Goal: Contribute content

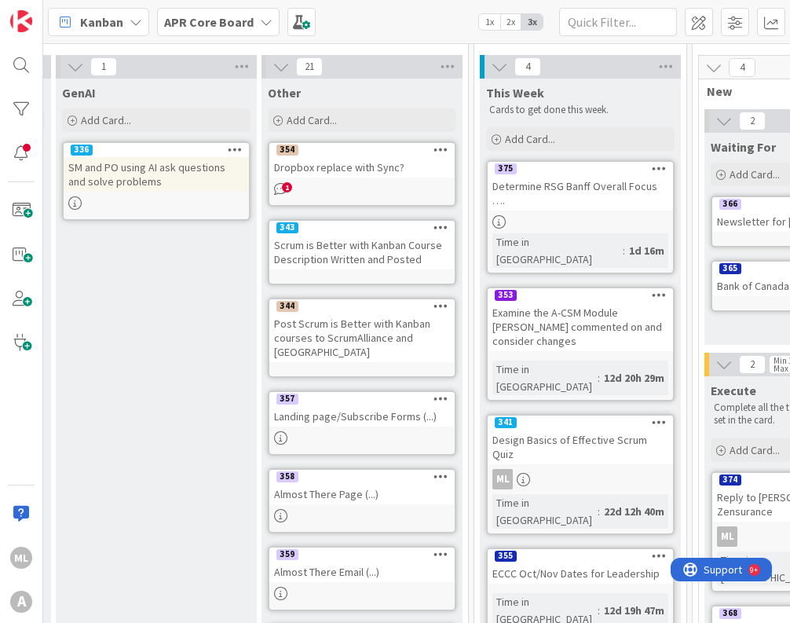
scroll to position [46, 822]
click at [638, 26] on input "text" at bounding box center [618, 22] width 118 height 28
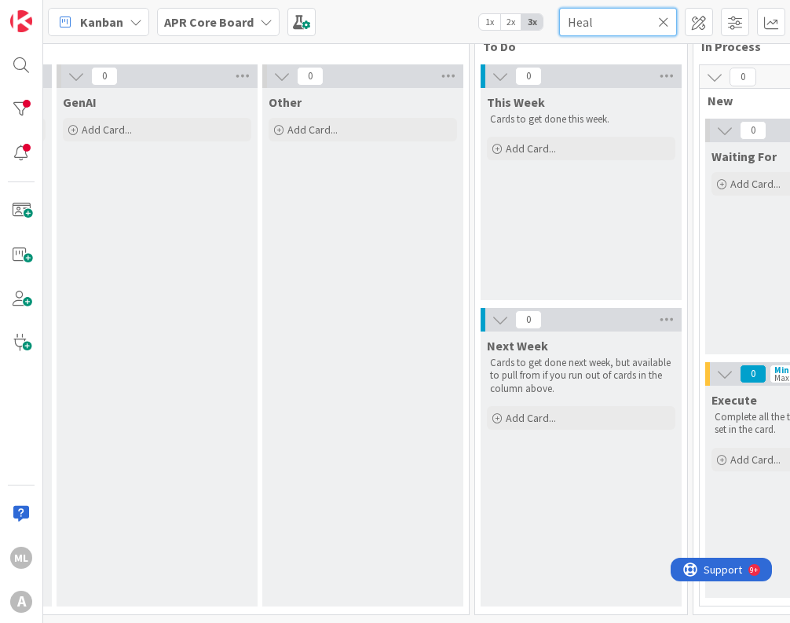
scroll to position [37, 822]
type input "H"
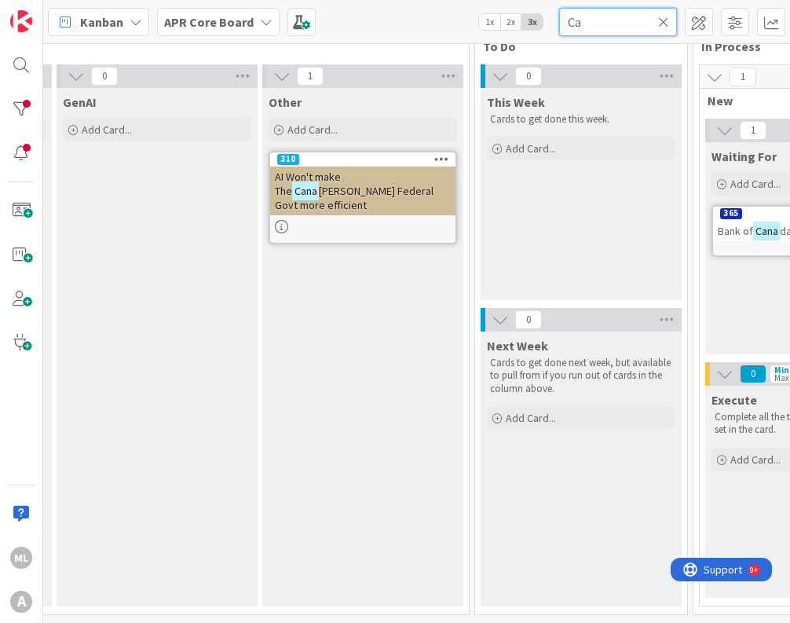
type input "C"
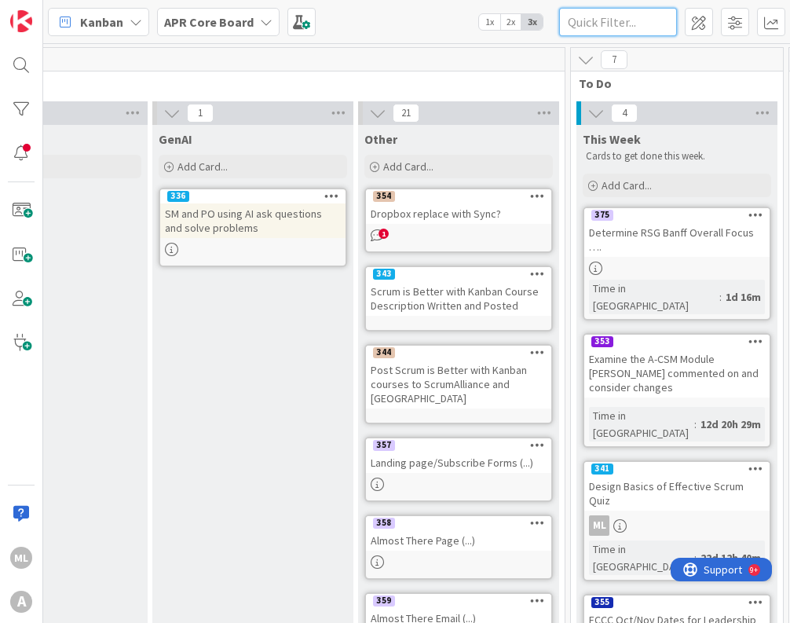
scroll to position [0, 726]
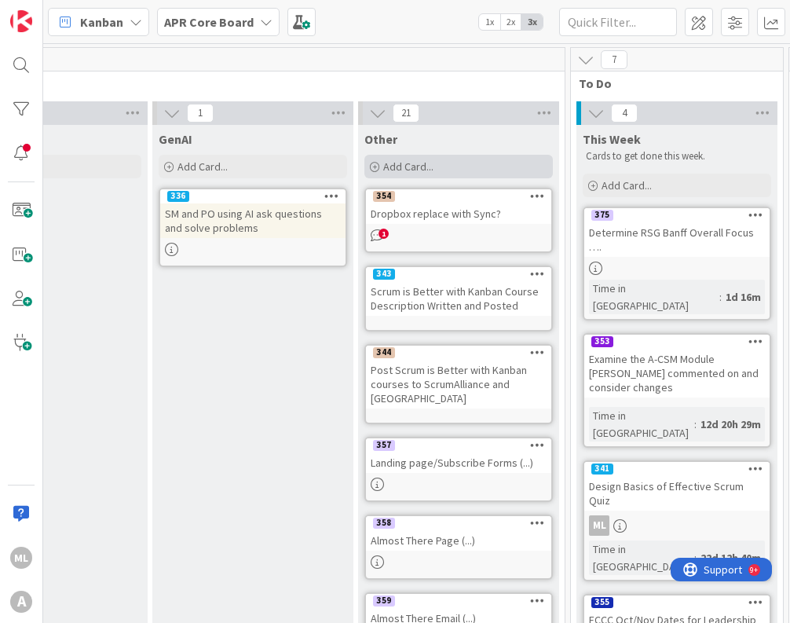
click at [433, 171] on span "Add Card..." at bounding box center [408, 166] width 50 height 14
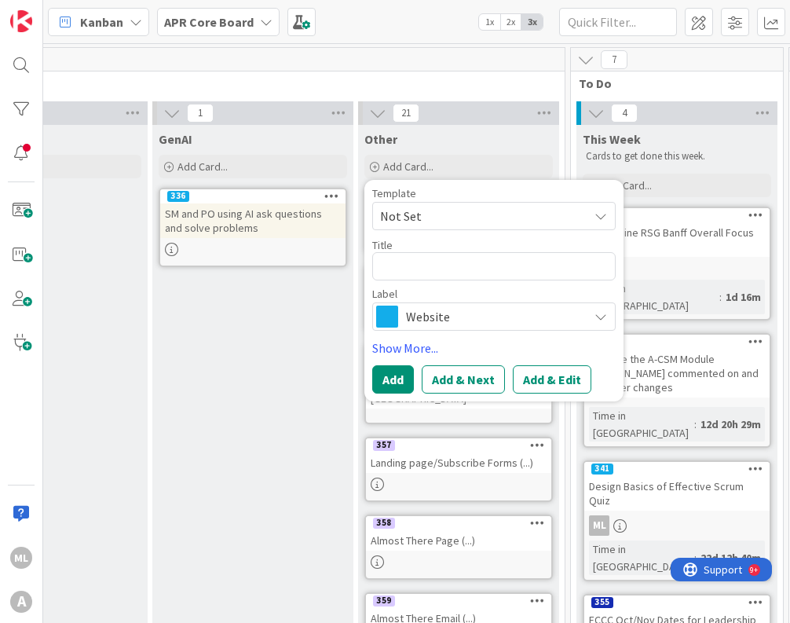
click at [524, 317] on span "Website" at bounding box center [493, 317] width 174 height 22
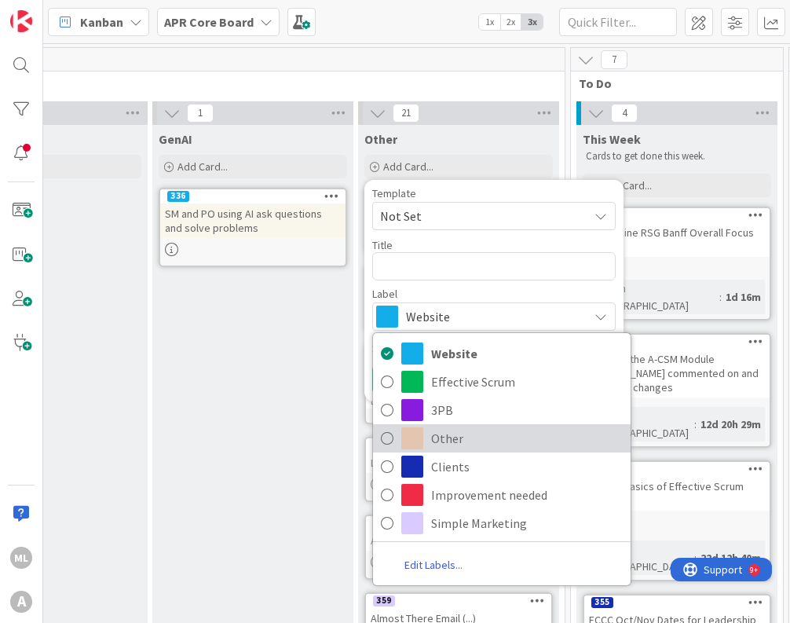
click at [458, 439] on span "Other" at bounding box center [527, 438] width 192 height 24
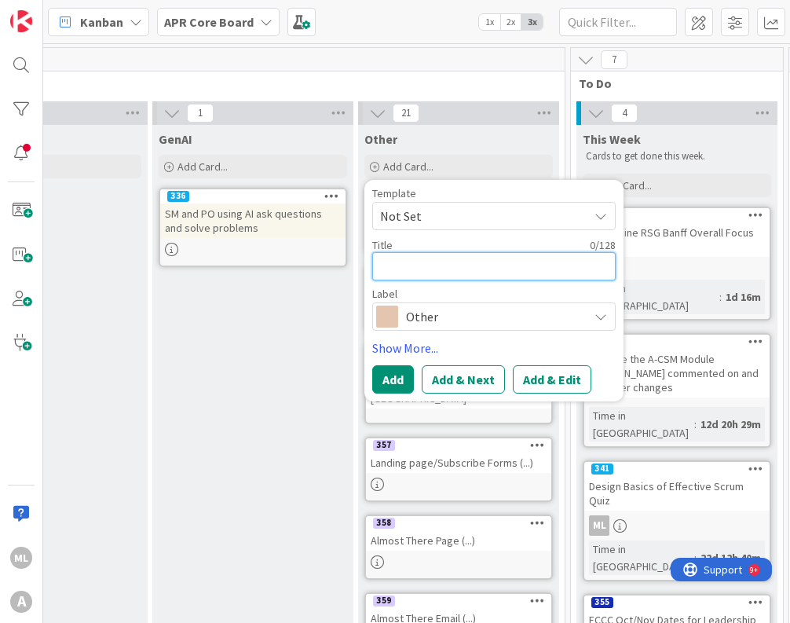
click at [489, 270] on textarea at bounding box center [493, 266] width 243 height 28
click at [427, 348] on link "Show More..." at bounding box center [493, 348] width 243 height 19
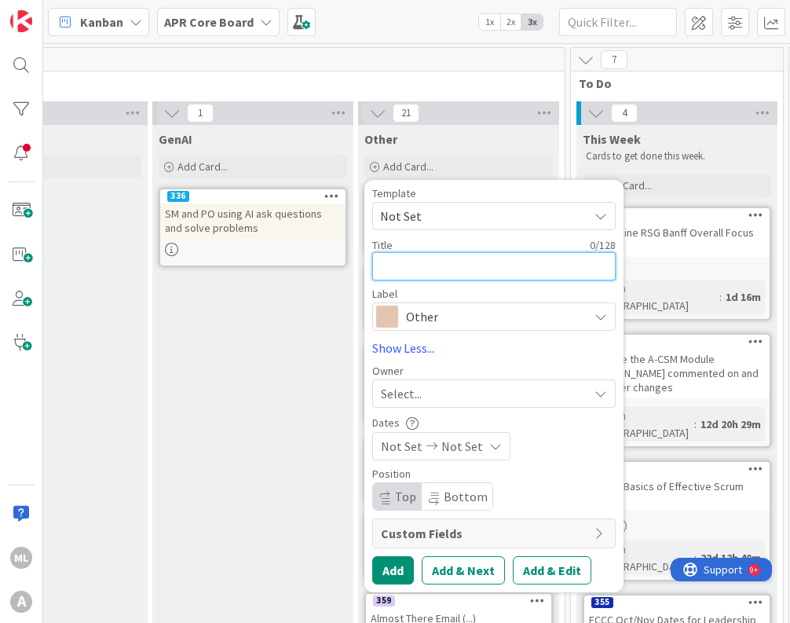
click at [505, 272] on textarea at bounding box center [493, 266] width 243 height 28
paste textarea "Speed up drug approvals in Canada a blog post. Promise no AI required"
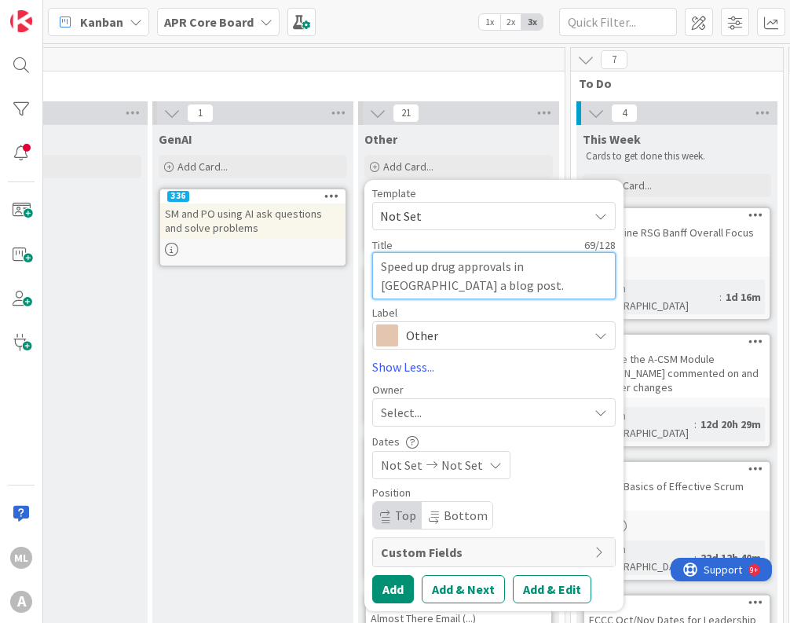
type textarea "x"
type textarea "Speed up drug approvals in Canada a blog post. Promise no AI required"
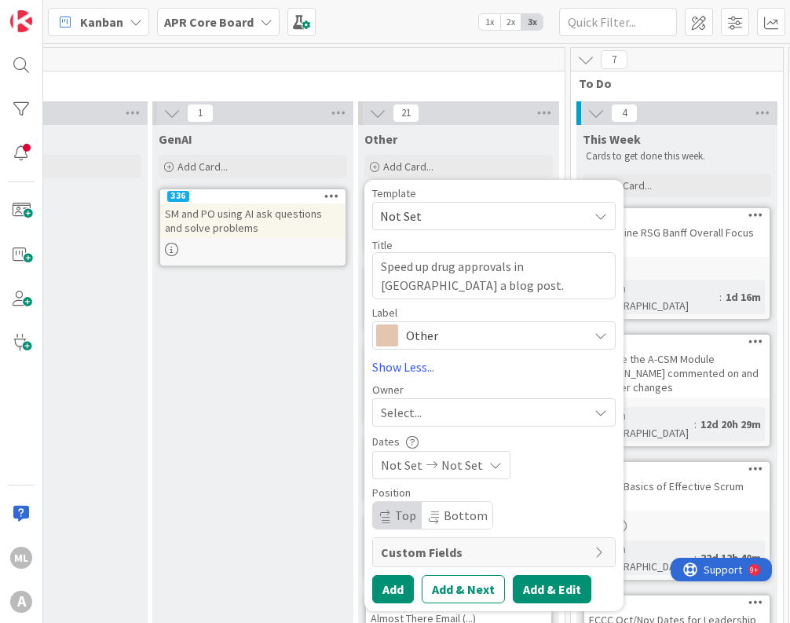
click at [564, 590] on button "Add & Edit" at bounding box center [552, 589] width 79 height 28
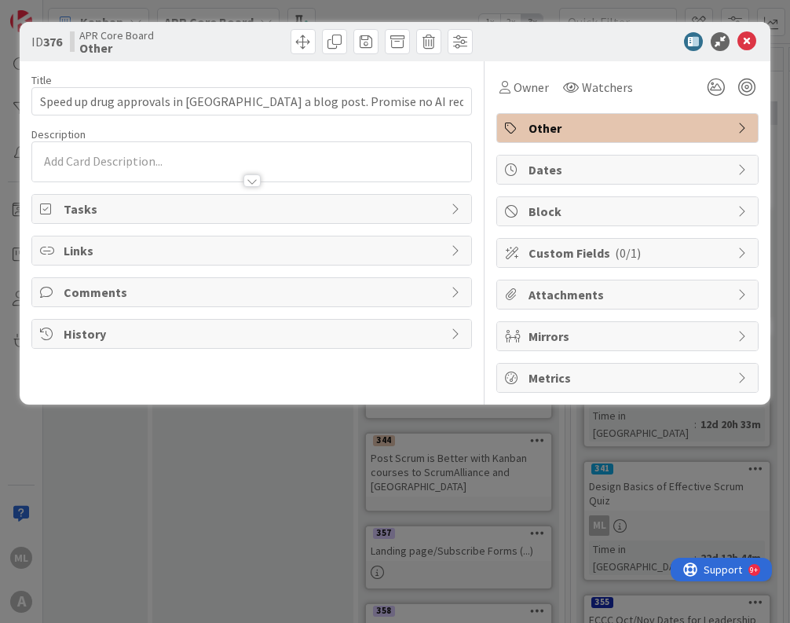
click at [394, 165] on div at bounding box center [251, 173] width 439 height 16
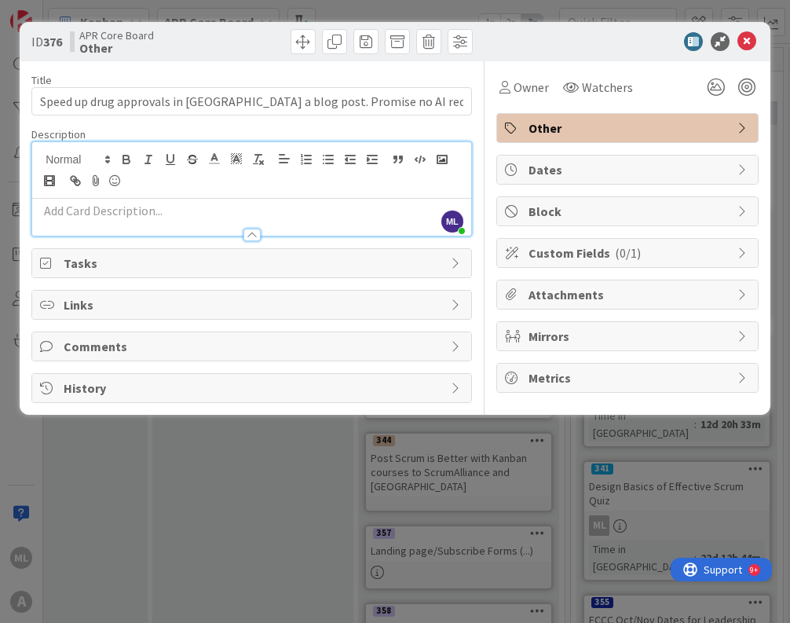
click at [170, 211] on p at bounding box center [251, 211] width 423 height 18
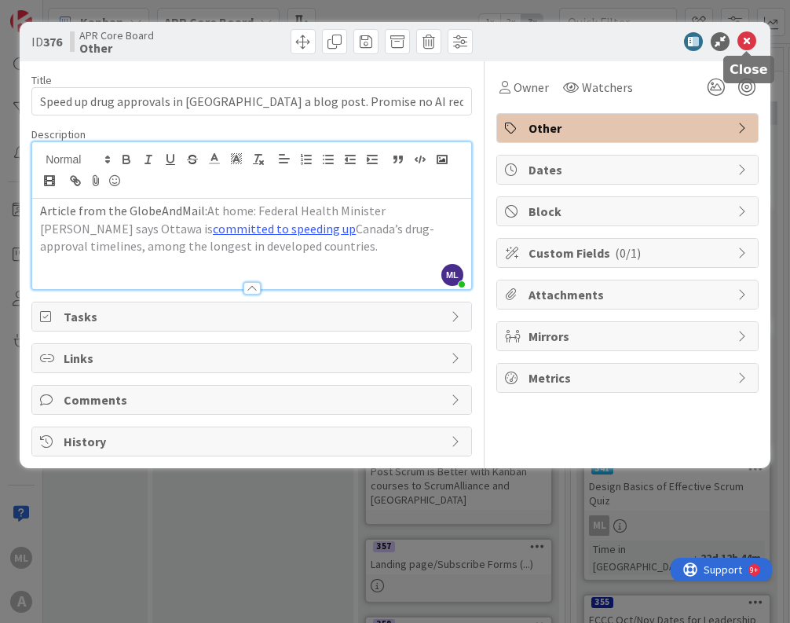
click at [749, 42] on icon at bounding box center [747, 41] width 19 height 19
